Goal: Task Accomplishment & Management: Manage account settings

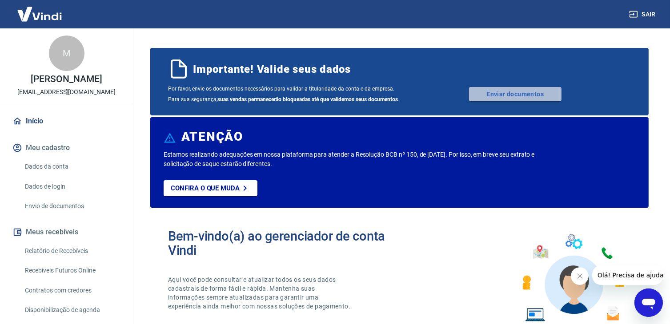
click at [498, 98] on link "Enviar documentos" at bounding box center [515, 94] width 92 height 14
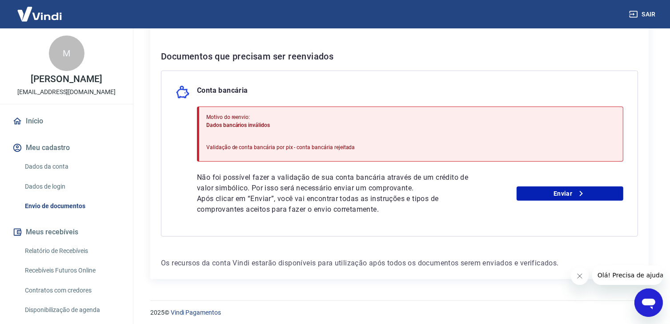
scroll to position [170, 0]
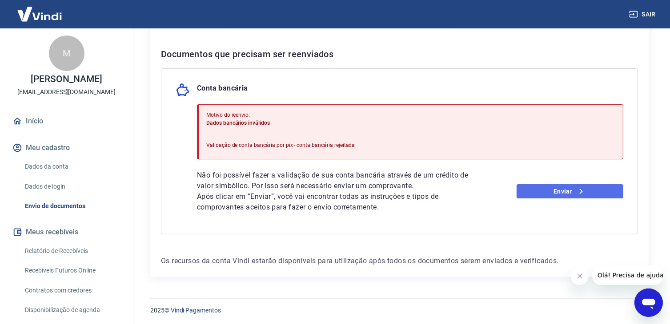
click at [557, 193] on link "Enviar" at bounding box center [569, 191] width 107 height 14
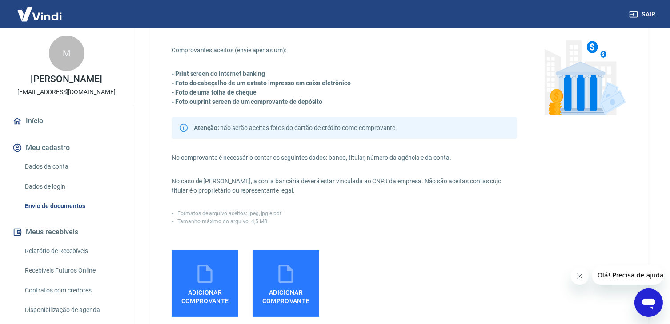
scroll to position [44, 0]
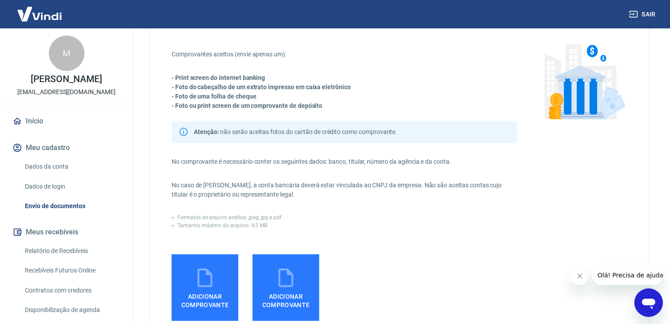
click at [42, 128] on link "Início" at bounding box center [67, 122] width 112 height 20
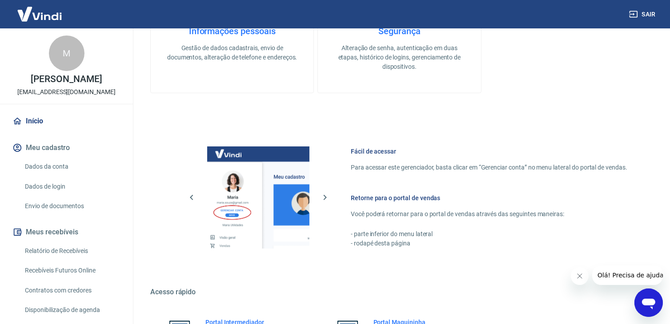
scroll to position [444, 0]
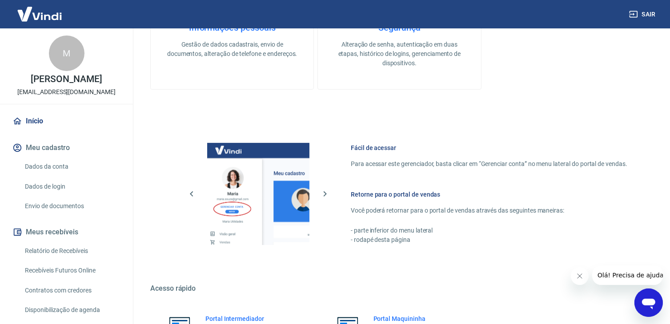
click at [54, 173] on link "Dados da conta" at bounding box center [71, 167] width 101 height 18
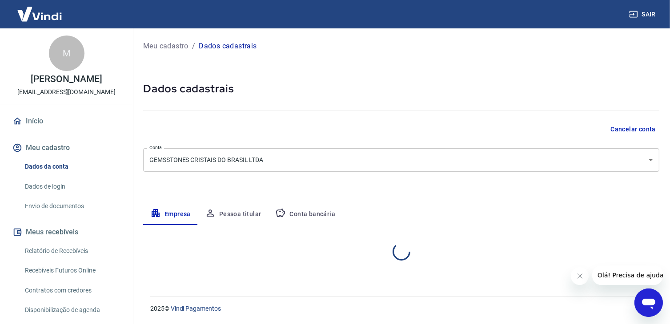
select select "MG"
select select "business"
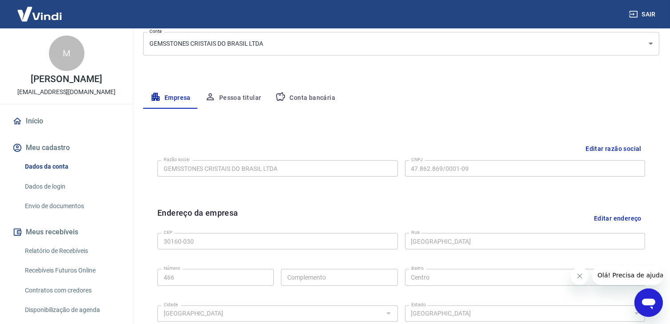
scroll to position [133, 0]
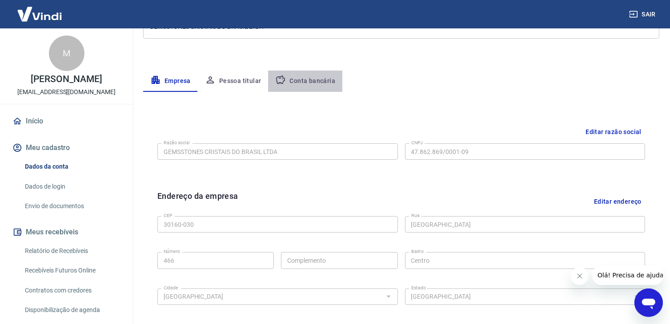
click at [316, 81] on button "Conta bancária" at bounding box center [305, 81] width 74 height 21
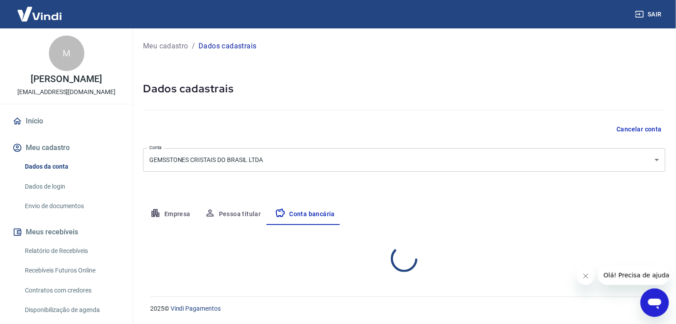
select select "1"
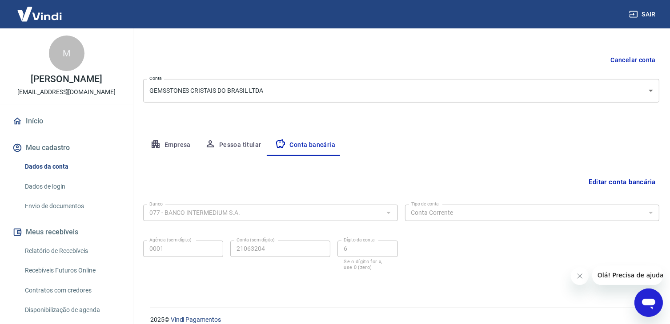
scroll to position [80, 0]
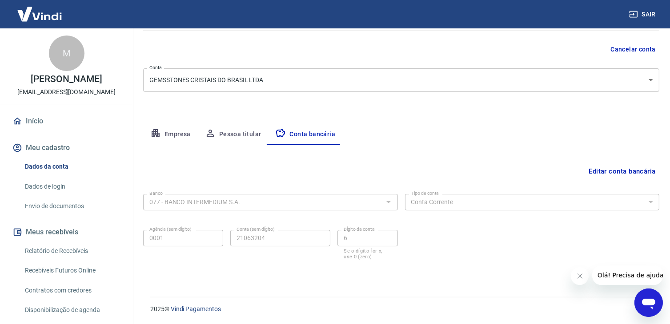
click at [605, 172] on button "Editar conta bancária" at bounding box center [622, 171] width 74 height 17
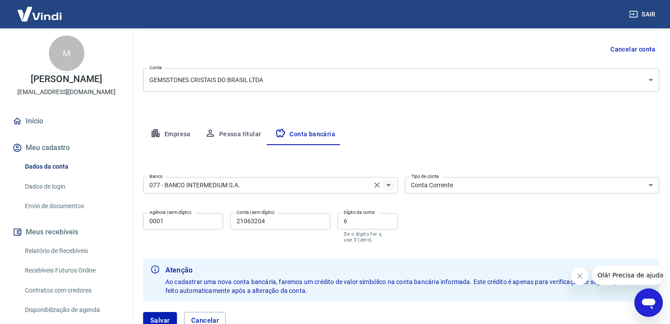
click at [385, 184] on icon "Abrir" at bounding box center [388, 185] width 11 height 11
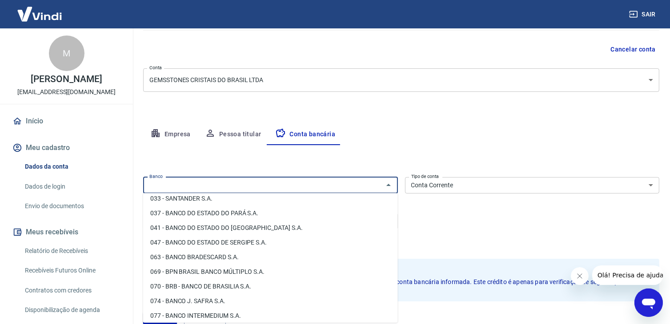
scroll to position [0, 0]
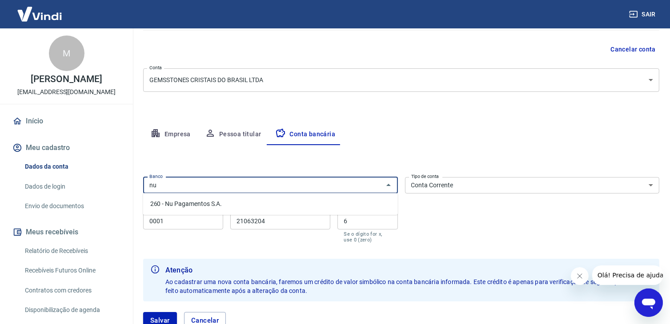
click at [220, 203] on li "260 - Nu Pagamentos S.A." at bounding box center [270, 204] width 255 height 15
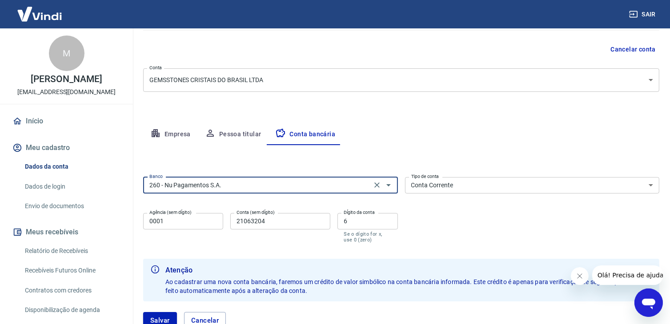
type input "260 - Nu Pagamentos S.A."
click at [289, 225] on input "21063204" at bounding box center [280, 221] width 100 height 16
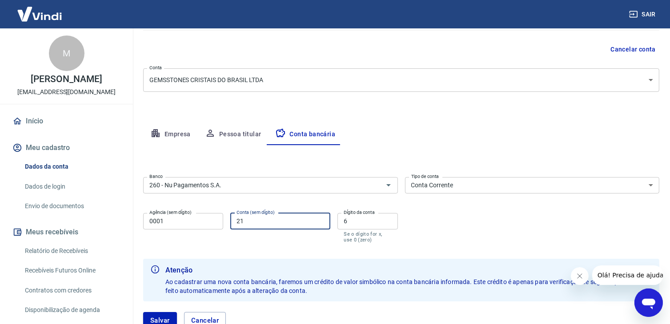
type input "2"
type input "593438827"
click at [349, 219] on input "6" at bounding box center [367, 221] width 60 height 16
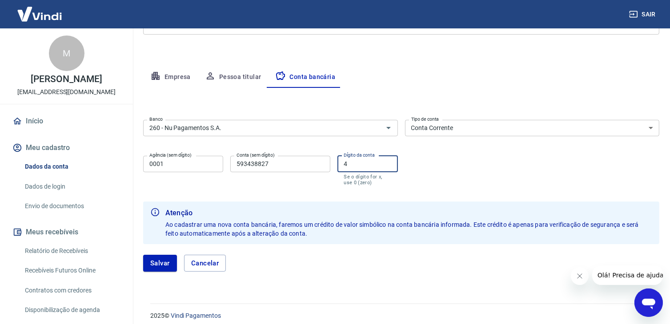
scroll to position [144, 0]
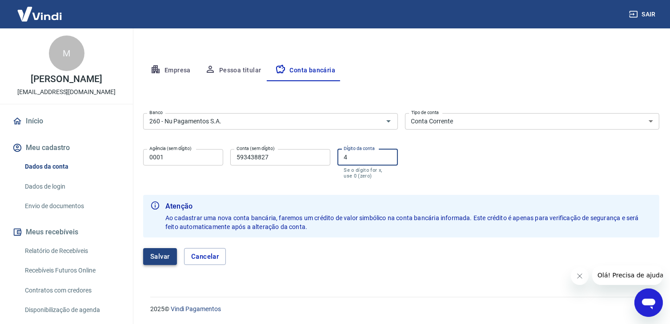
type input "4"
click at [167, 252] on button "Salvar" at bounding box center [160, 256] width 34 height 17
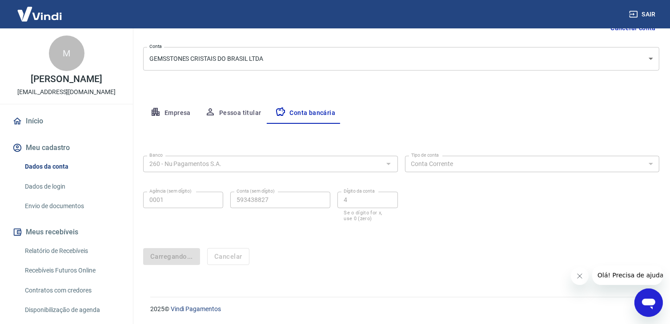
scroll to position [0, 0]
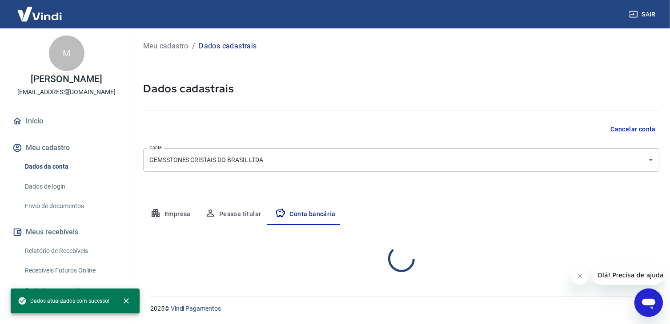
select select "1"
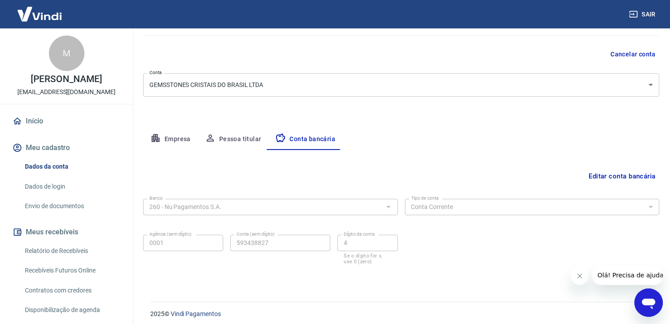
scroll to position [80, 0]
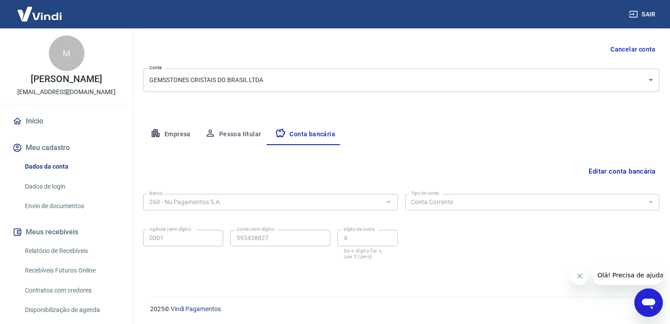
click at [189, 111] on div "Meu cadastro / Dados cadastrais Dados cadastrais Cancelar conta Conta GEMSSTONE…" at bounding box center [400, 117] width 537 height 338
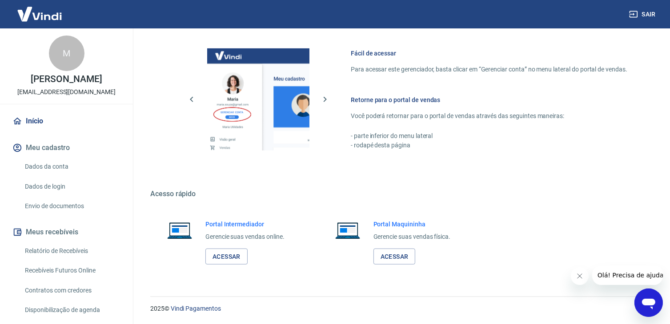
scroll to position [549, 0]
click at [235, 256] on link "Acessar" at bounding box center [226, 257] width 42 height 16
click at [643, 14] on button "Sair" at bounding box center [643, 14] width 32 height 16
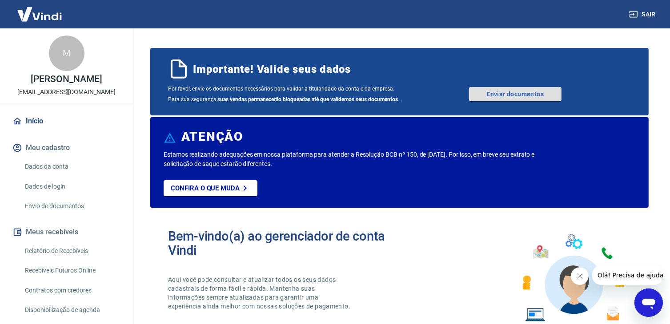
click at [530, 101] on link "Enviar documentos" at bounding box center [515, 94] width 92 height 14
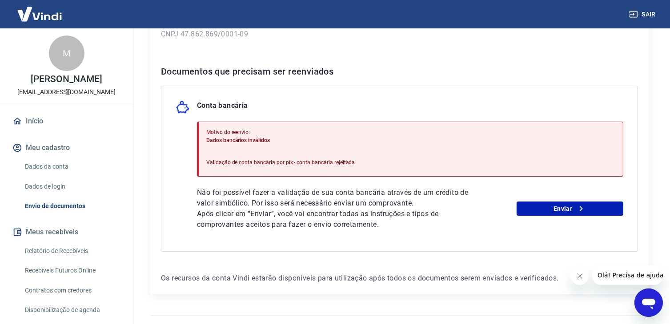
scroll to position [170, 0]
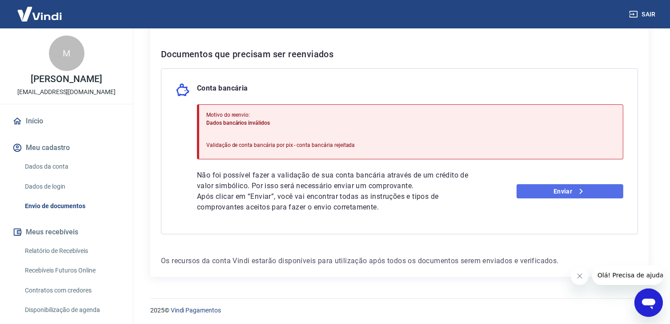
click at [548, 188] on link "Enviar" at bounding box center [569, 191] width 107 height 14
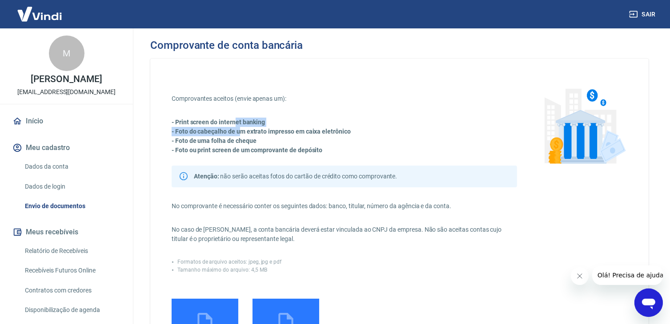
click at [229, 79] on div "Comprovantes aceitos (envie apenas um): - Print screen do internet banking - Fo…" at bounding box center [399, 251] width 498 height 384
